Goal: Obtain resource: Download file/media

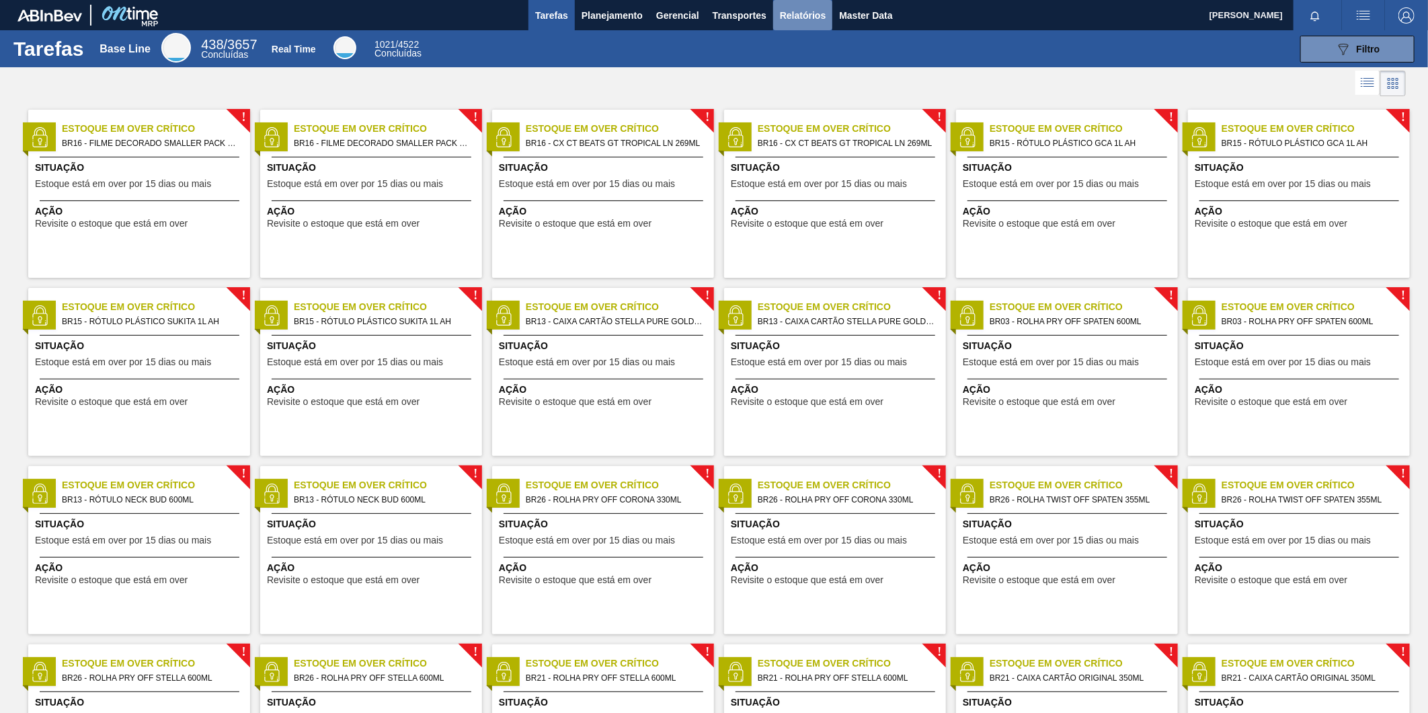
click at [796, 13] on span "Relatórios" at bounding box center [803, 15] width 46 height 16
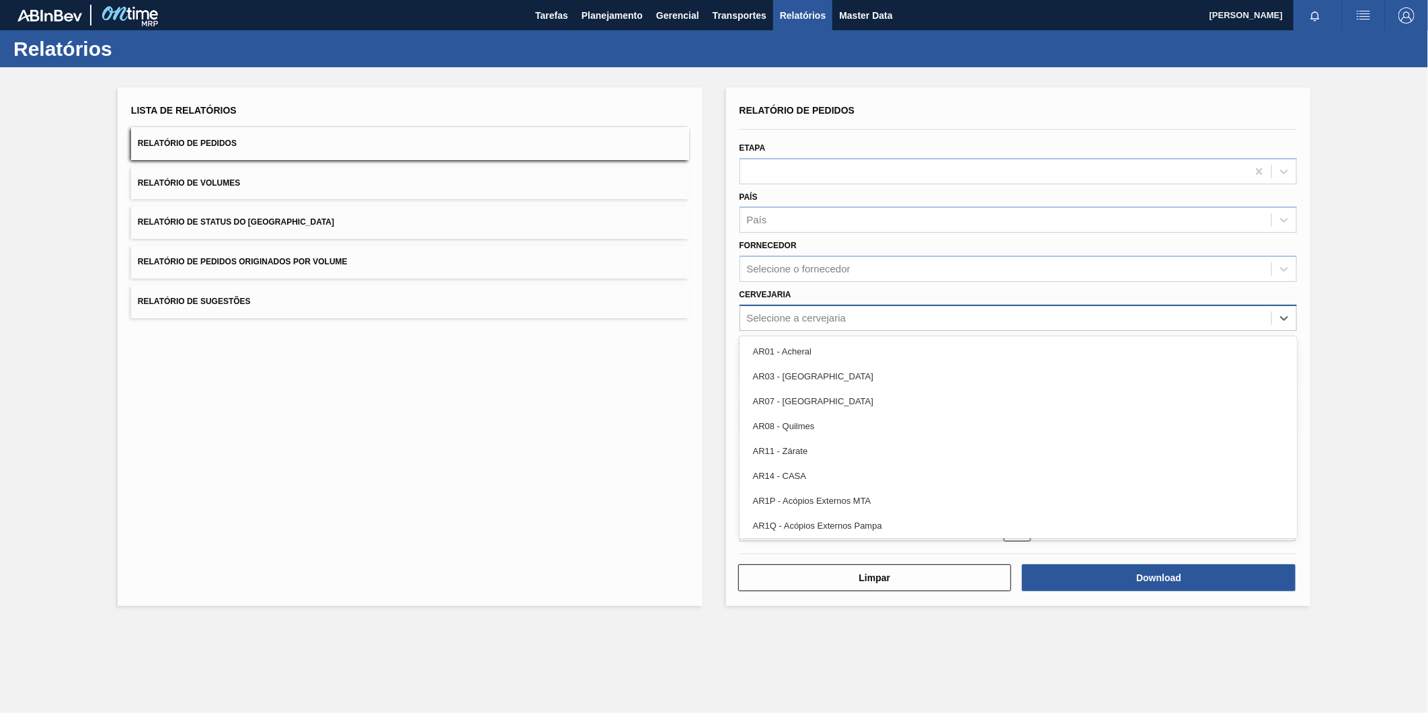
click at [821, 319] on div "Selecione a cervejaria" at bounding box center [797, 317] width 100 height 11
type input "br21"
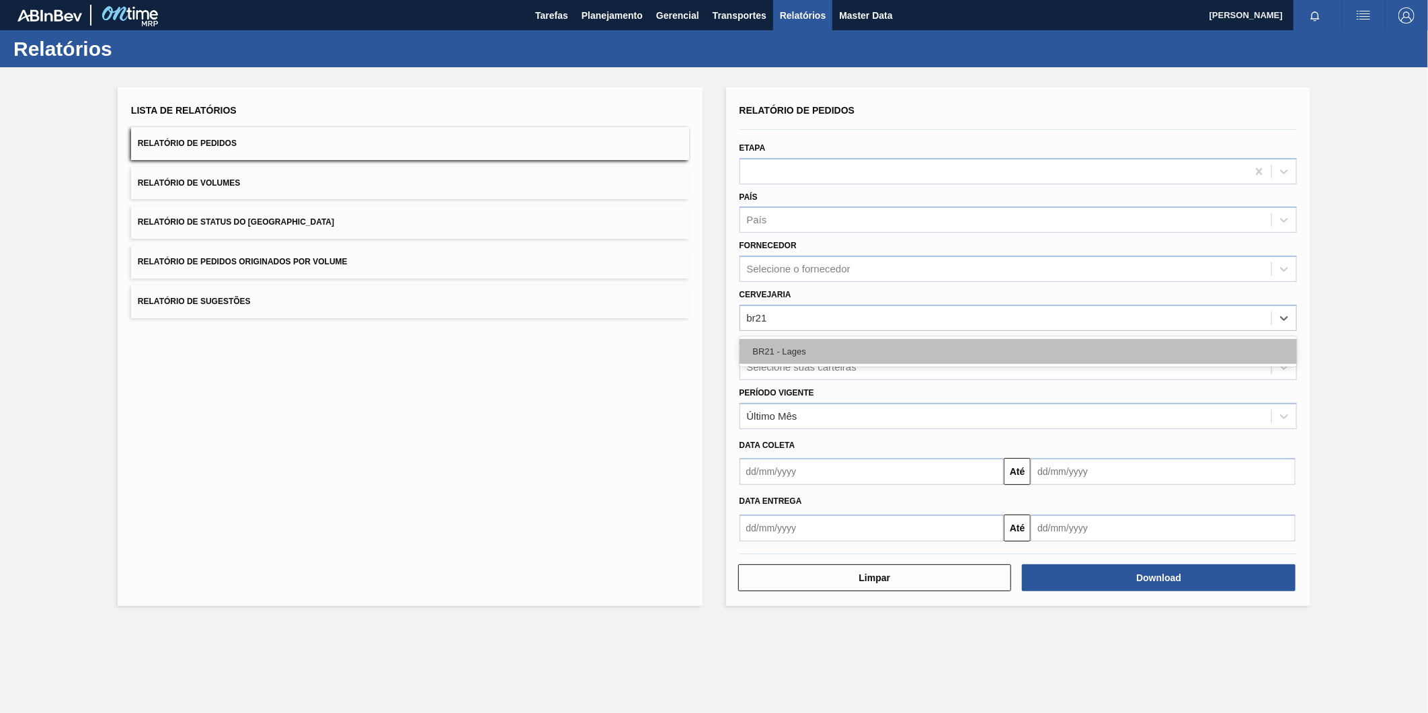
click at [822, 350] on div "BR21 - Lages" at bounding box center [1019, 351] width 558 height 25
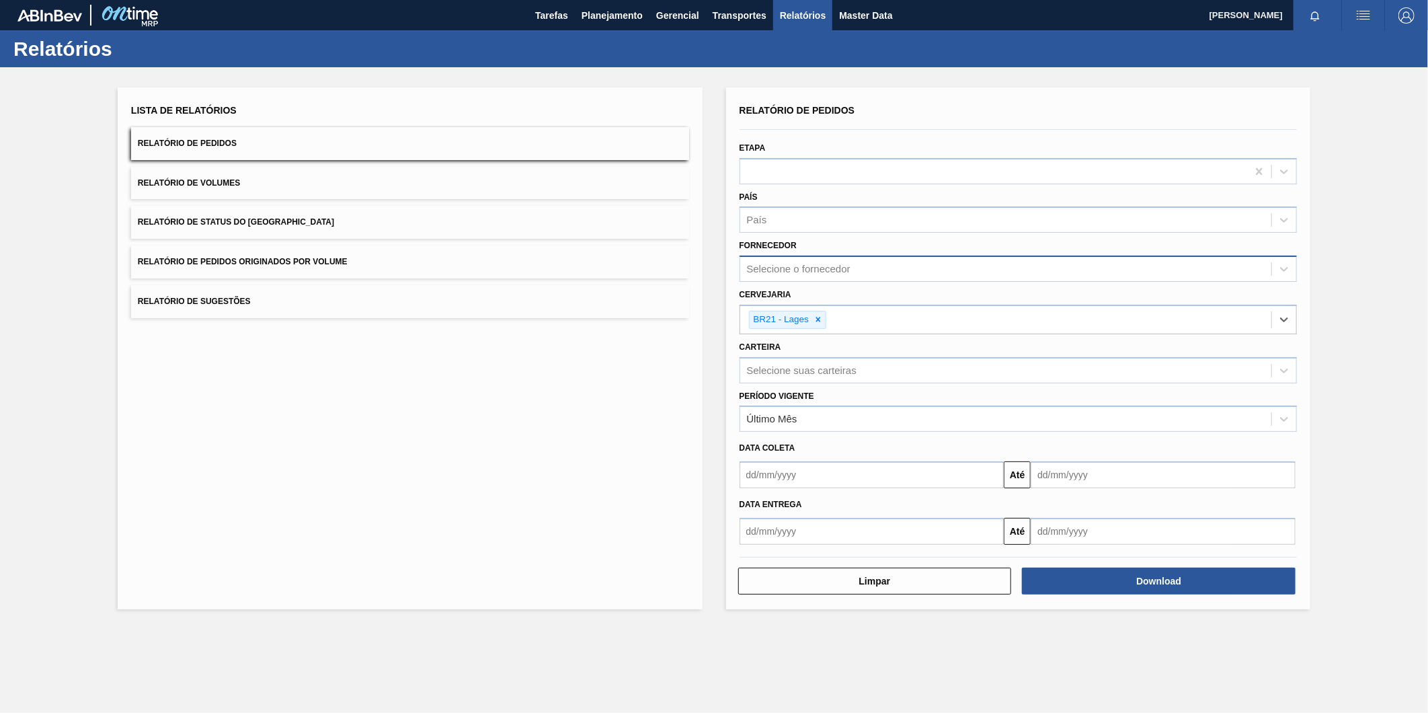
click at [818, 266] on div "Selecione o fornecedor" at bounding box center [799, 269] width 104 height 11
paste input "307331"
type input "307331"
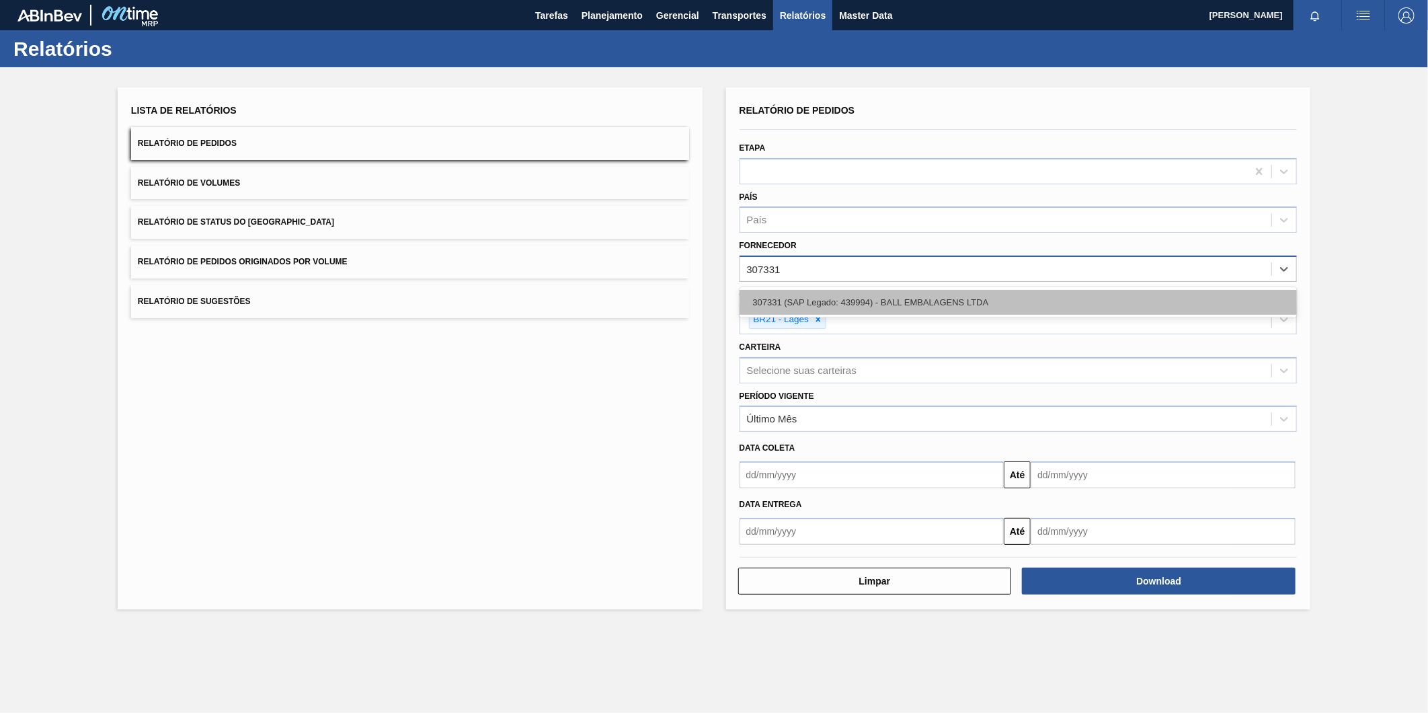
click at [835, 291] on div "307331 (SAP Legado: 439994) - BALL EMBALAGENS LTDA" at bounding box center [1019, 302] width 558 height 25
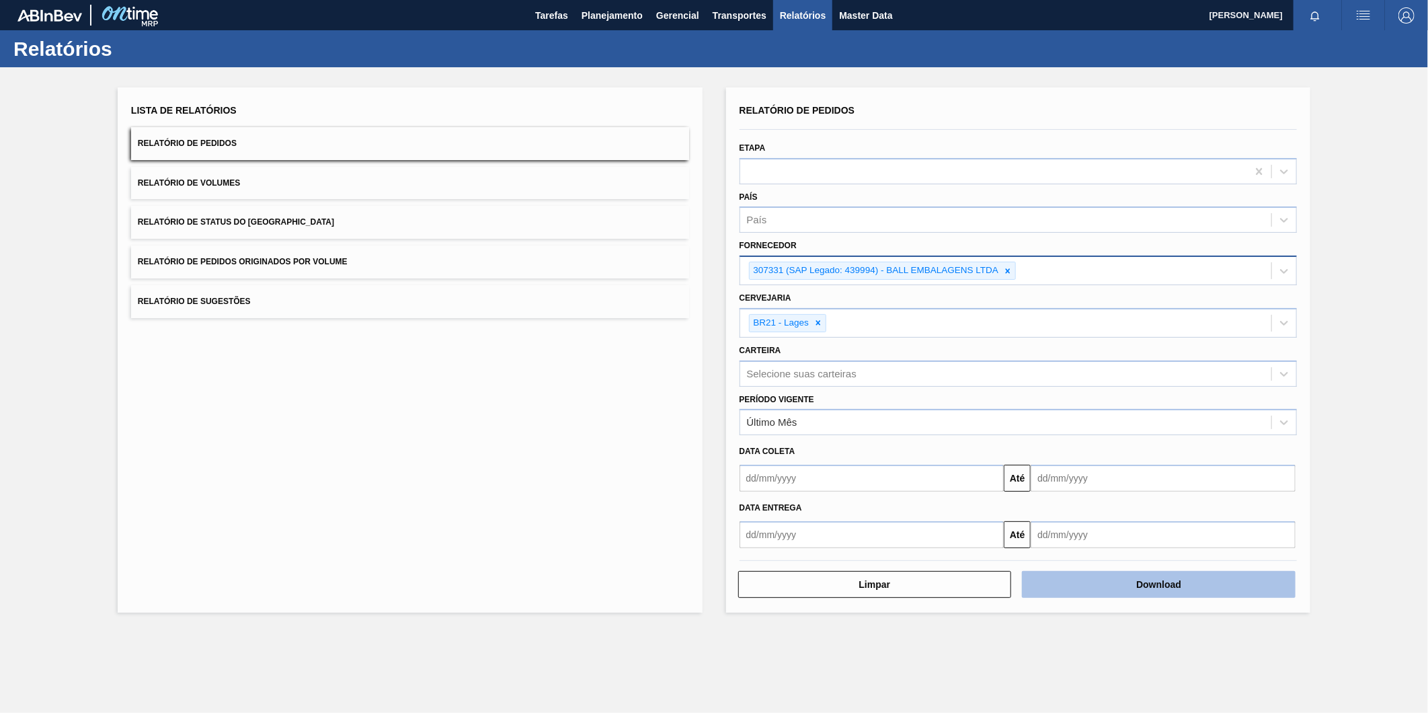
click at [1135, 592] on button "Download" at bounding box center [1159, 584] width 274 height 27
